Goal: Task Accomplishment & Management: Manage account settings

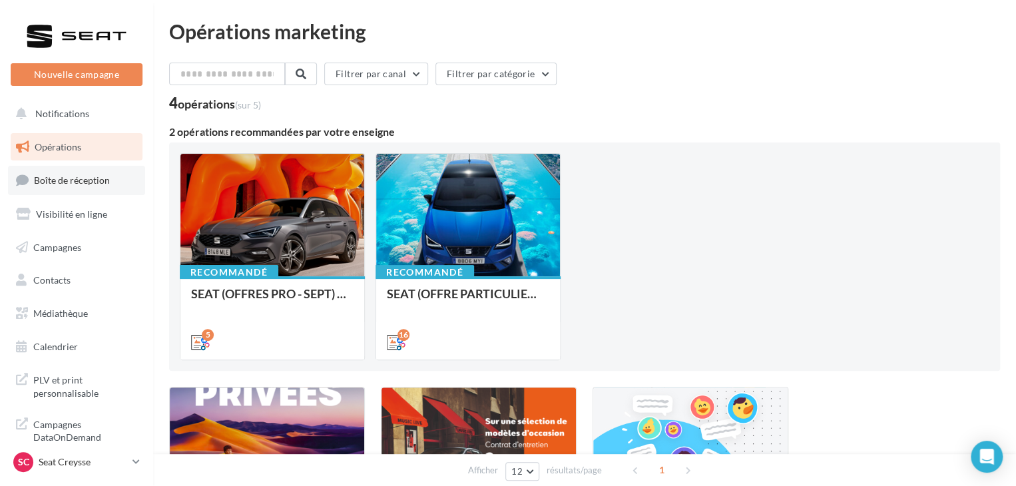
click at [107, 184] on span "Boîte de réception" at bounding box center [72, 179] width 76 height 11
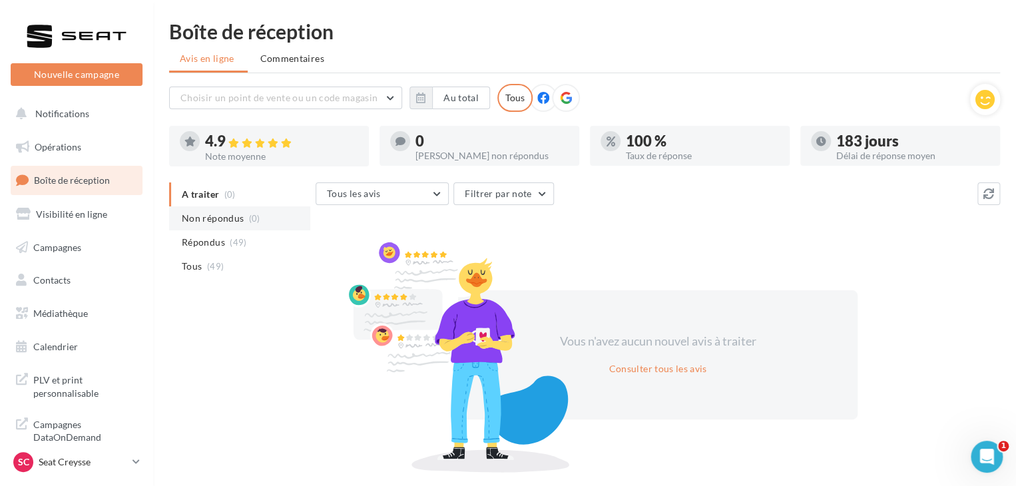
click at [259, 208] on li "Non répondus (0)" at bounding box center [239, 218] width 141 height 24
click at [118, 464] on p "Seat Creysse" at bounding box center [83, 461] width 89 height 13
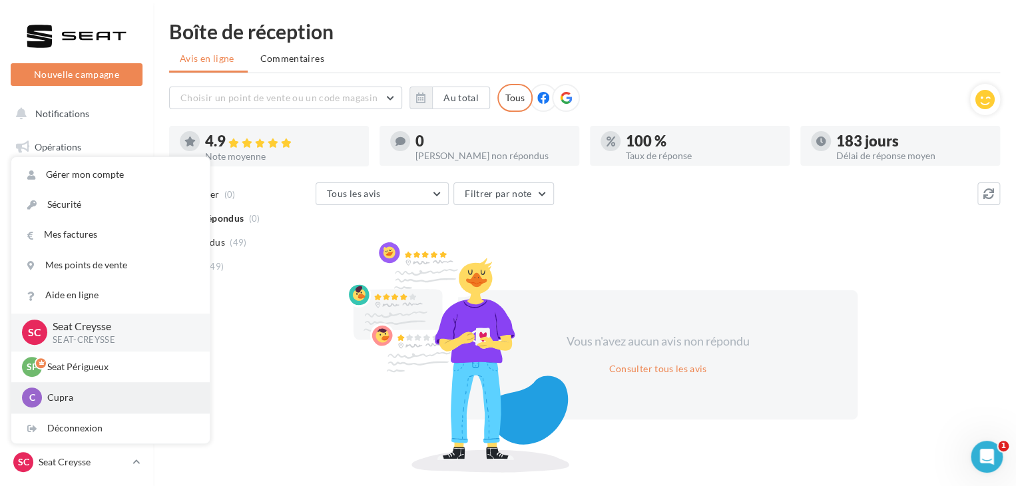
click at [112, 392] on p "Cupra" at bounding box center [120, 397] width 146 height 13
